Goal: Task Accomplishment & Management: Manage account settings

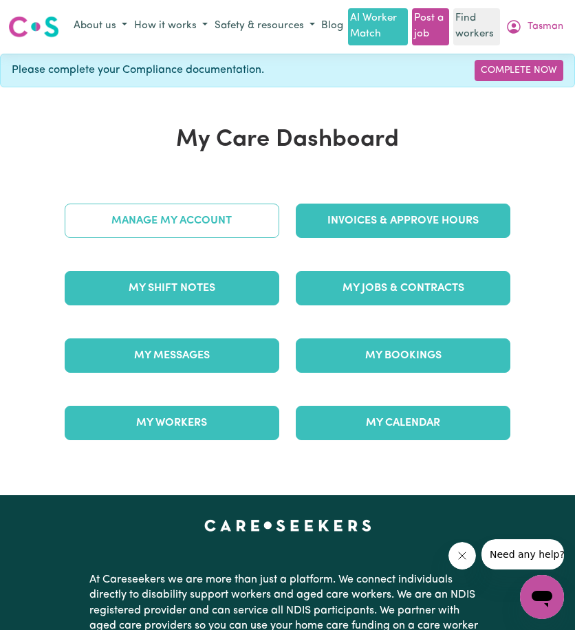
click at [205, 228] on link "Manage My Account" at bounding box center [172, 221] width 215 height 34
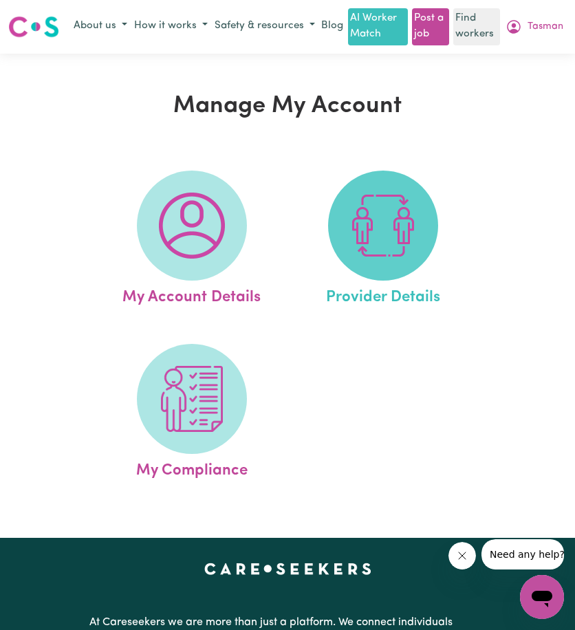
click at [367, 248] on img at bounding box center [383, 226] width 66 height 66
select select "NDIS_FUNDING_PLAN_MANAGED"
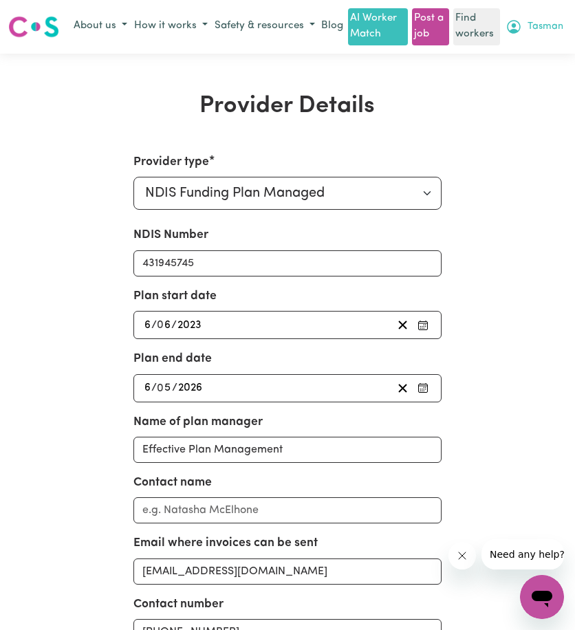
click at [522, 35] on icon "My Account" at bounding box center [514, 27] width 17 height 17
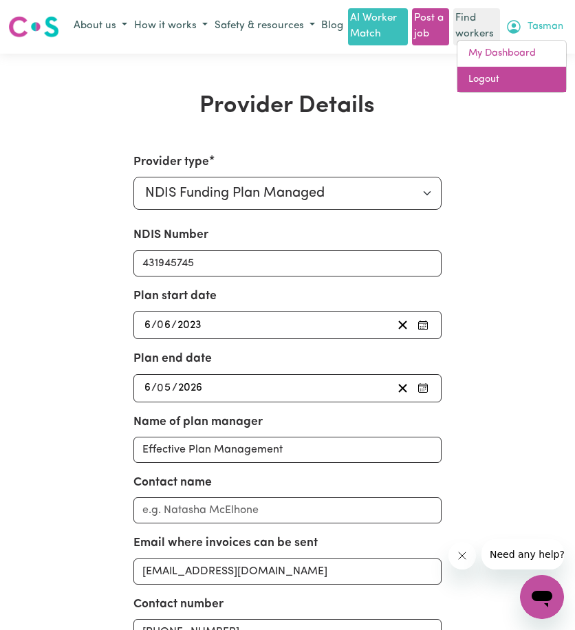
click at [542, 86] on link "Logout" at bounding box center [511, 80] width 109 height 26
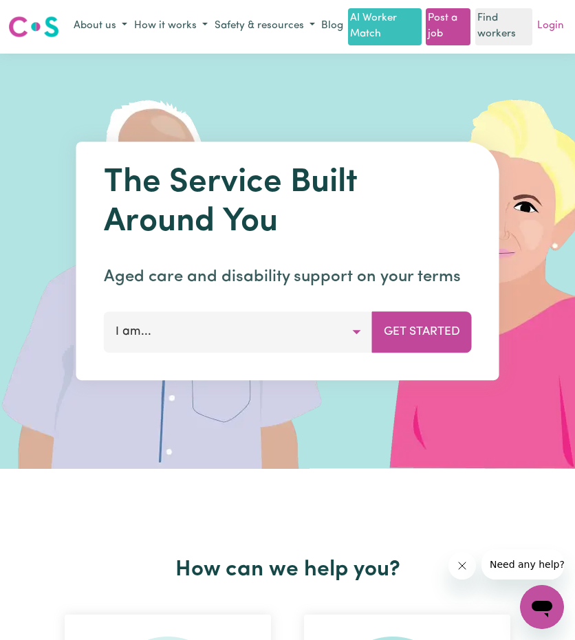
click at [549, 37] on link "Login" at bounding box center [550, 26] width 32 height 21
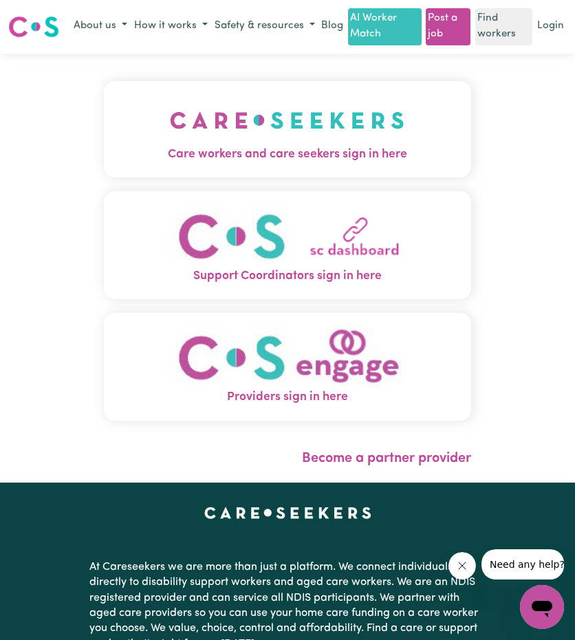
click at [104, 164] on span "Care workers and care seekers sign in here" at bounding box center [287, 155] width 367 height 18
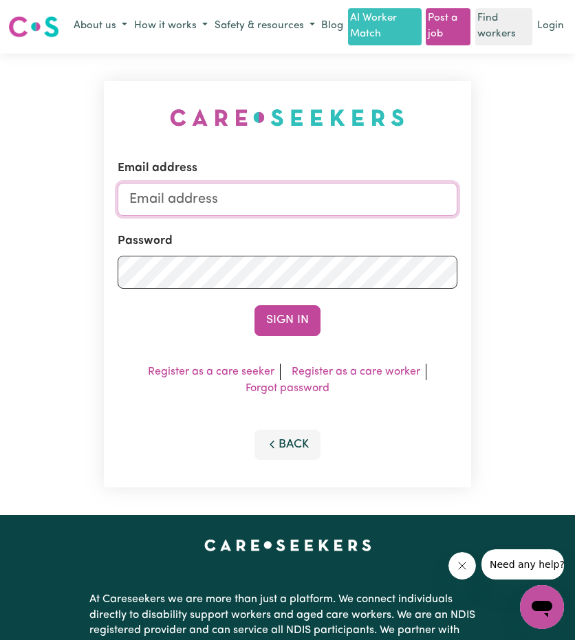
click at [253, 216] on input "Email address" at bounding box center [287, 199] width 339 height 33
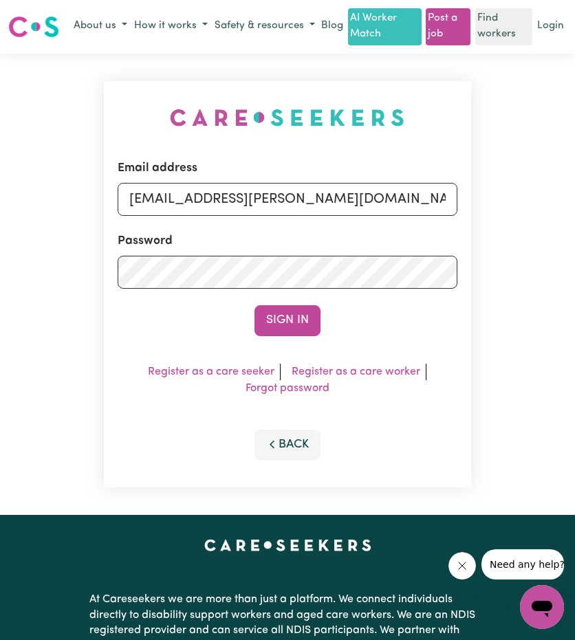
drag, startPoint x: 228, startPoint y: 225, endPoint x: 545, endPoint y: 240, distance: 316.7
click at [502, 237] on div "Email address [EMAIL_ADDRESS][PERSON_NAME][DOMAIN_NAME] Password Sign In Regist…" at bounding box center [287, 285] width 575 height 462
type input "[EMAIL_ADDRESS][DOMAIN_NAME]"
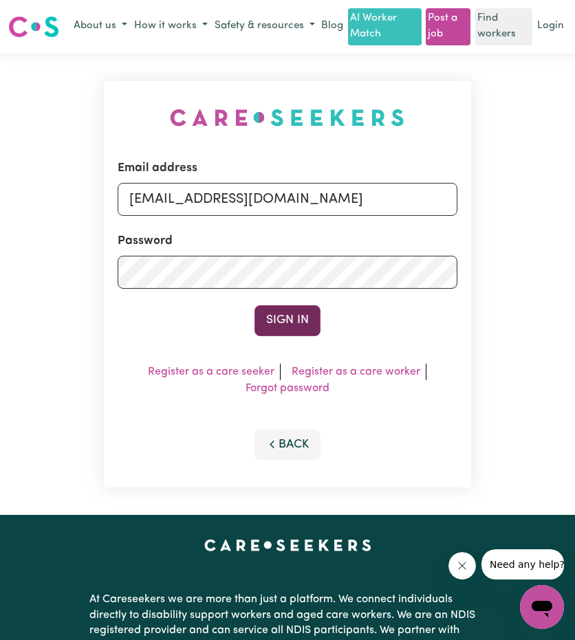
click at [300, 336] on button "Sign In" at bounding box center [287, 320] width 66 height 30
